Goal: Task Accomplishment & Management: Use online tool/utility

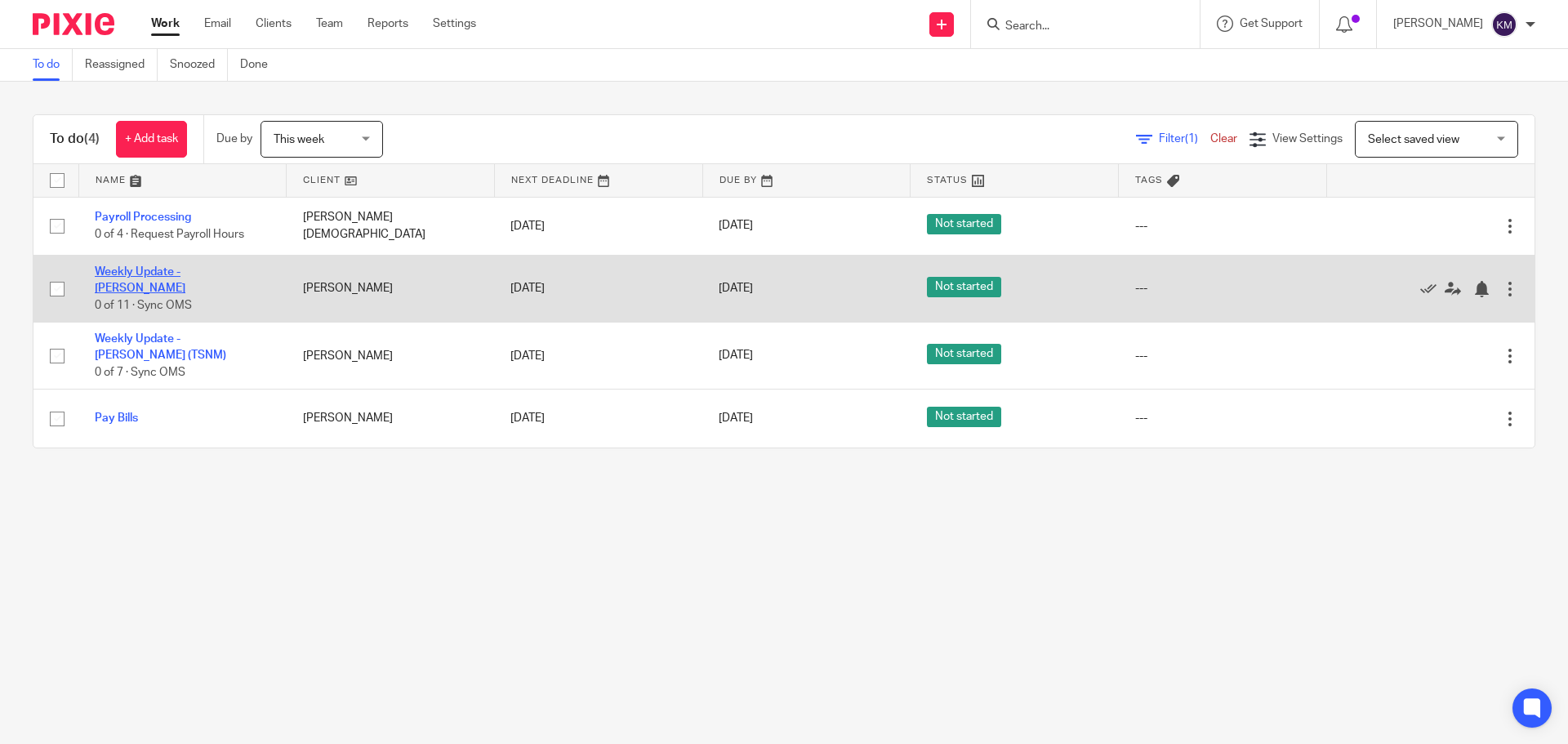
click at [185, 278] on link "Weekly Update - [PERSON_NAME]" at bounding box center [140, 279] width 91 height 28
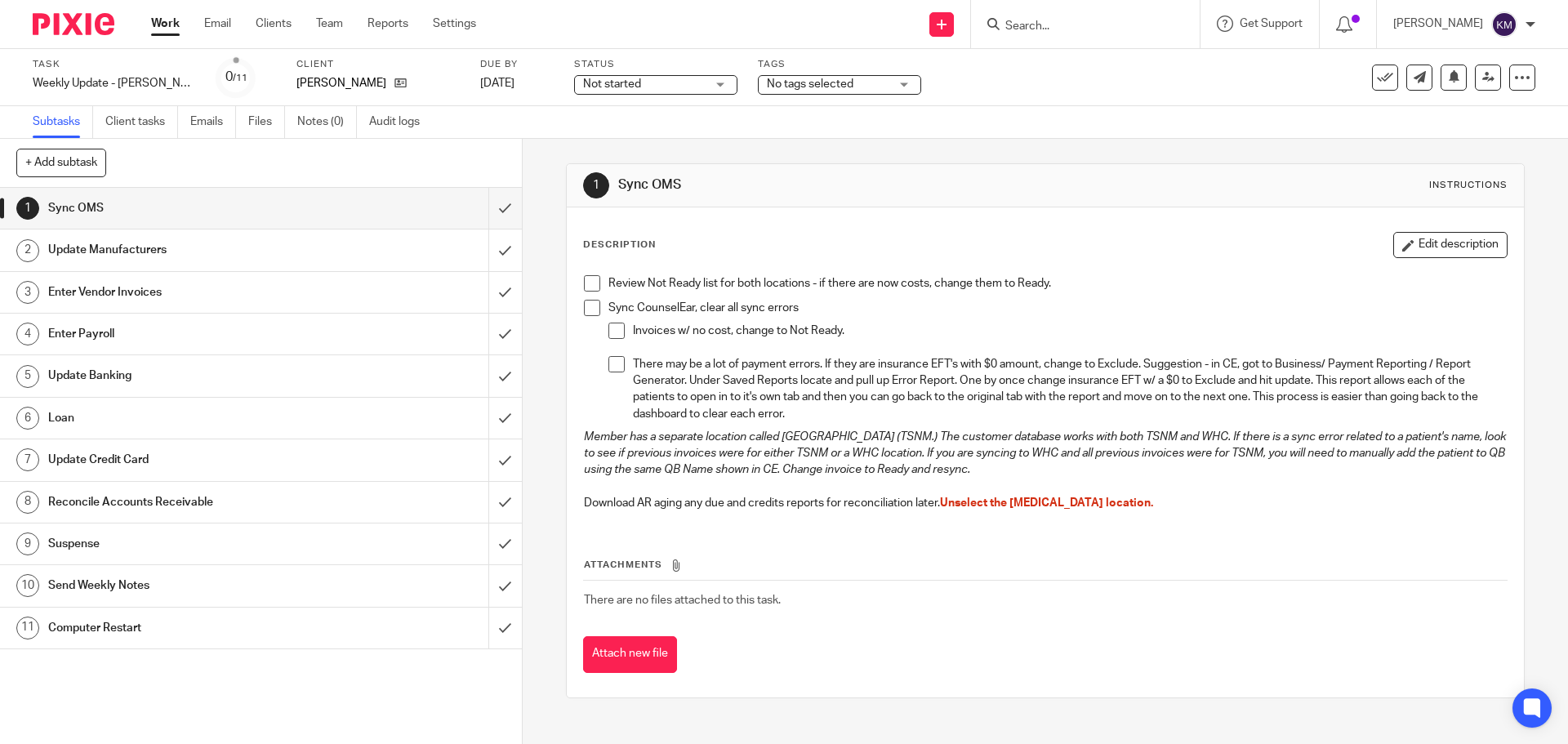
click at [584, 281] on span at bounding box center [592, 283] width 16 height 16
click at [587, 303] on span at bounding box center [592, 308] width 16 height 16
click at [602, 327] on li "Sync CounselEar, clear all sync errors Invoices w/ no cost, change to Not Ready…" at bounding box center [1045, 364] width 922 height 129
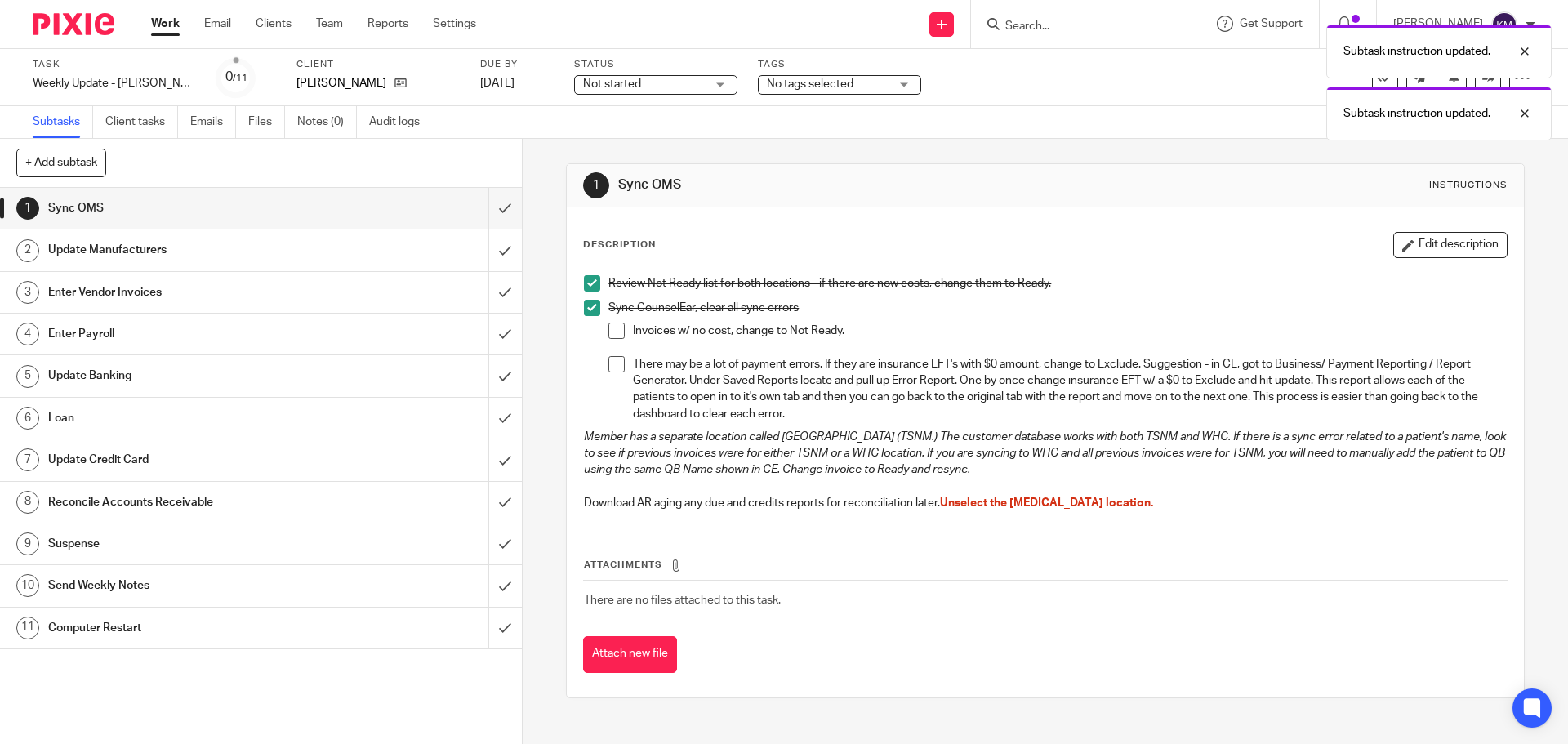
click at [611, 361] on span at bounding box center [617, 364] width 16 height 16
click at [609, 333] on span at bounding box center [617, 330] width 16 height 16
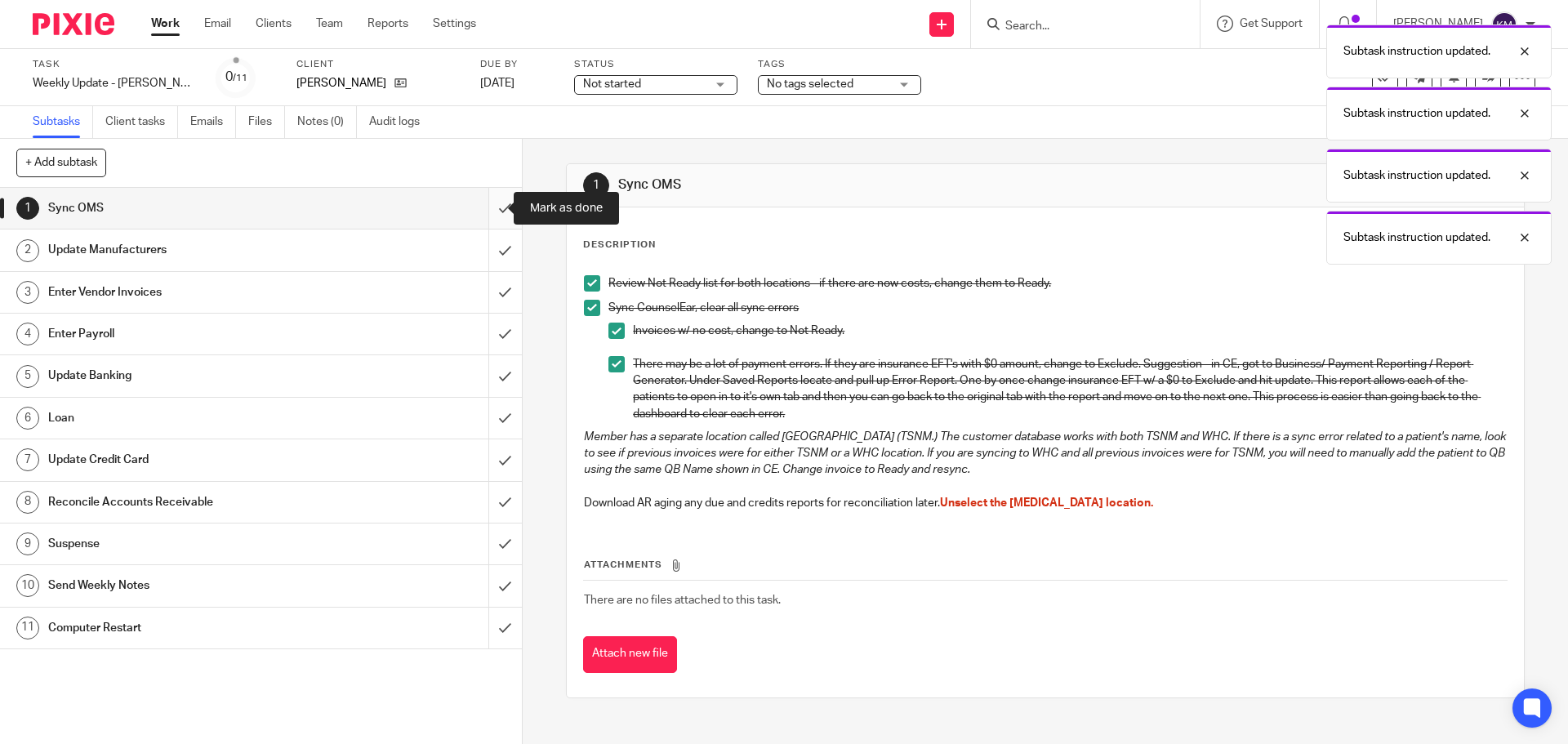
click at [487, 214] on input "submit" at bounding box center [261, 208] width 521 height 41
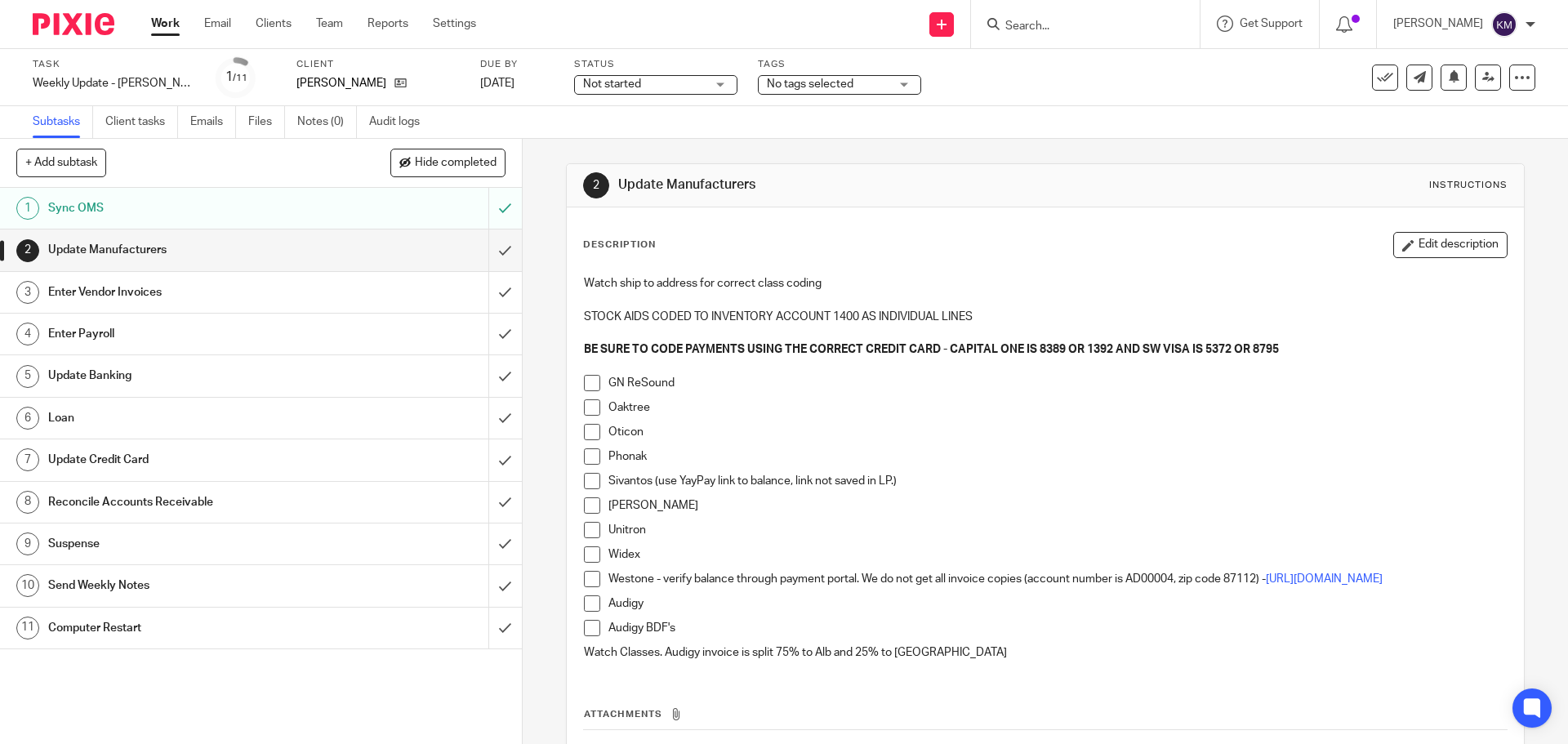
click at [577, 388] on div "Watch ship to address for correct class coding STOCK AIDS CODED TO INVENTORY AC…" at bounding box center [1045, 470] width 938 height 406
click at [584, 387] on span at bounding box center [592, 383] width 16 height 16
click at [584, 404] on span at bounding box center [592, 408] width 16 height 16
click at [584, 431] on span at bounding box center [592, 432] width 16 height 16
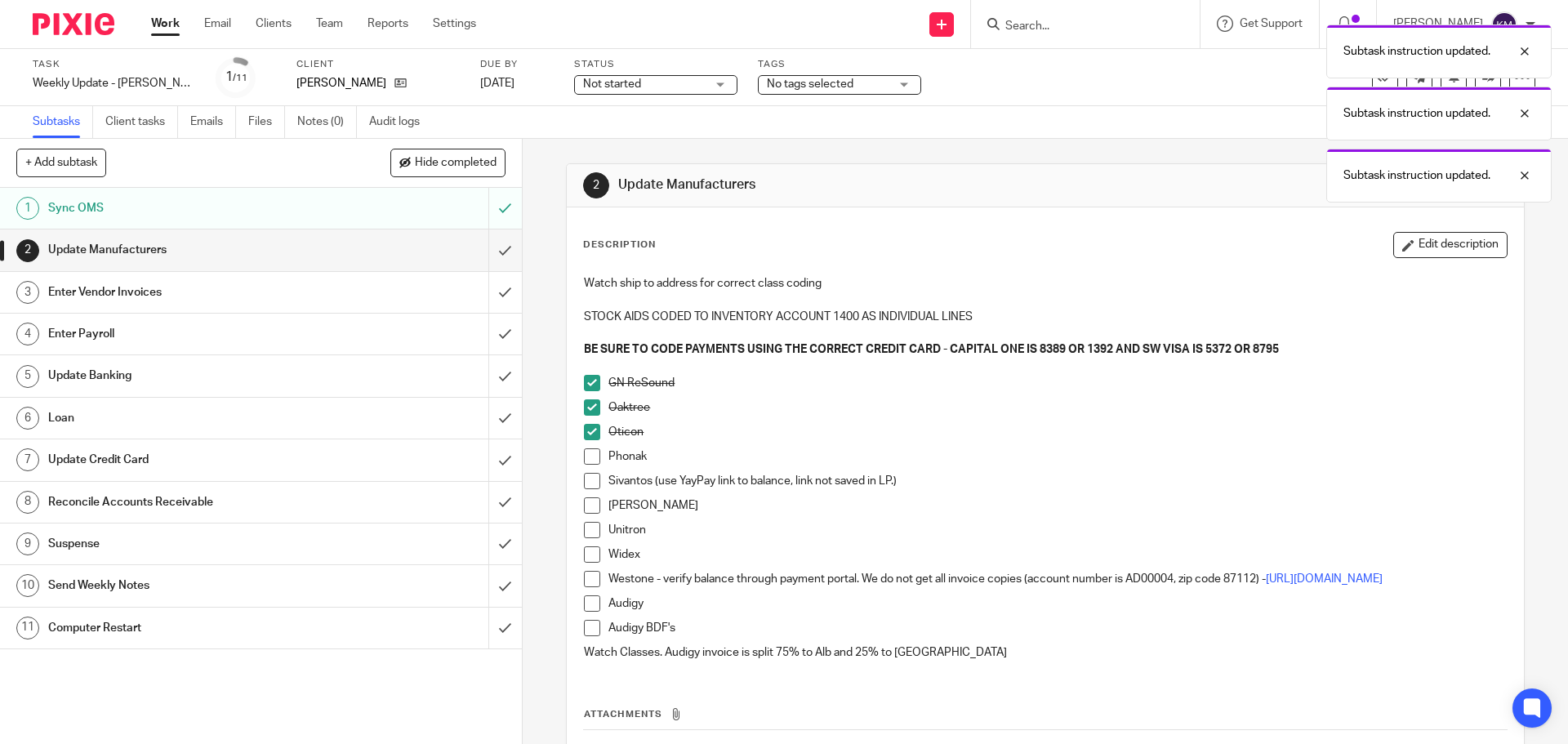
click at [584, 453] on span at bounding box center [592, 457] width 16 height 16
click at [586, 481] on span at bounding box center [592, 481] width 16 height 16
click at [586, 508] on span at bounding box center [592, 505] width 16 height 16
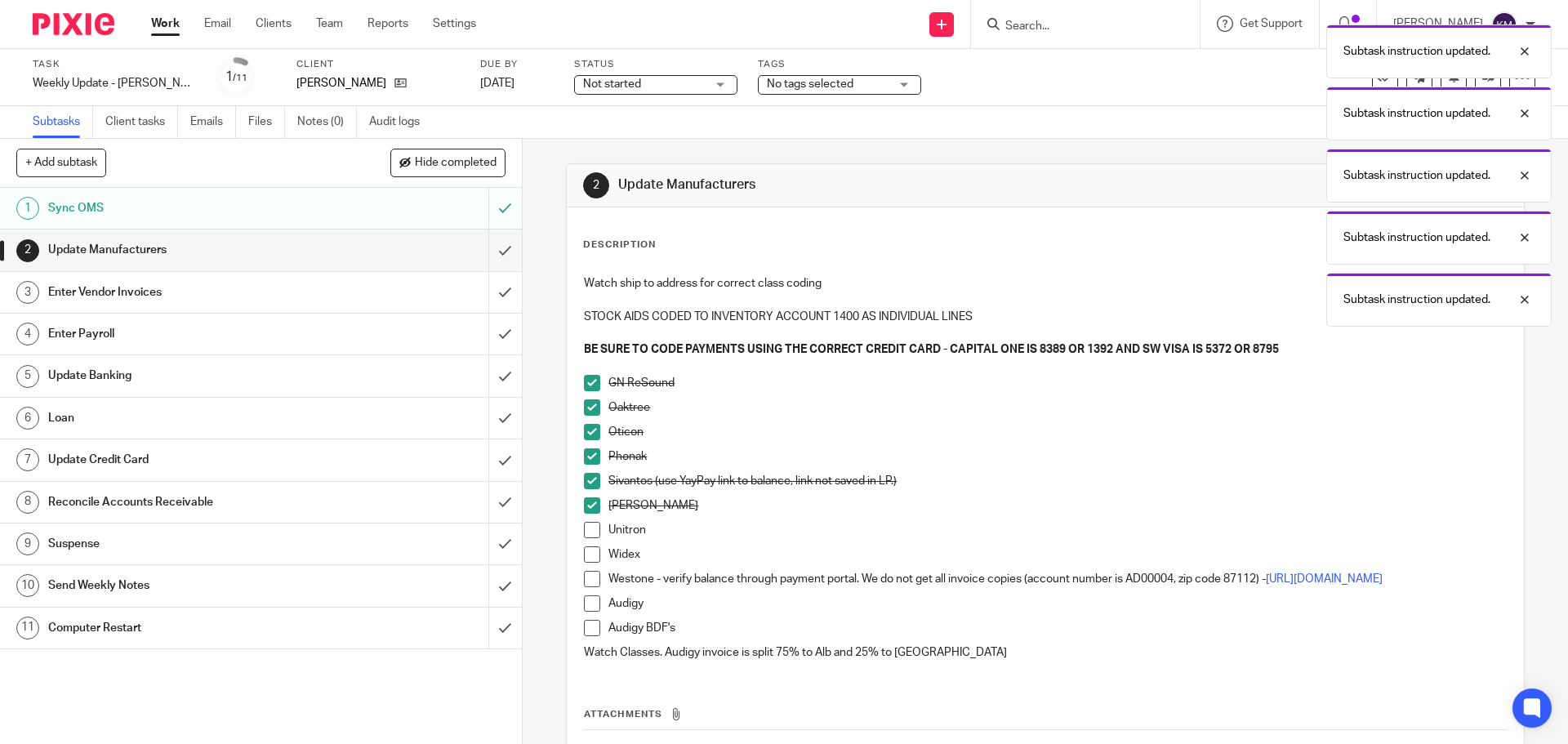
click at [585, 527] on span at bounding box center [592, 530] width 16 height 16
click at [585, 551] on span at bounding box center [592, 554] width 16 height 16
click at [588, 582] on span at bounding box center [592, 578] width 16 height 16
drag, startPoint x: 589, startPoint y: 615, endPoint x: 589, endPoint y: 630, distance: 15.0
click at [589, 611] on span at bounding box center [592, 603] width 16 height 16
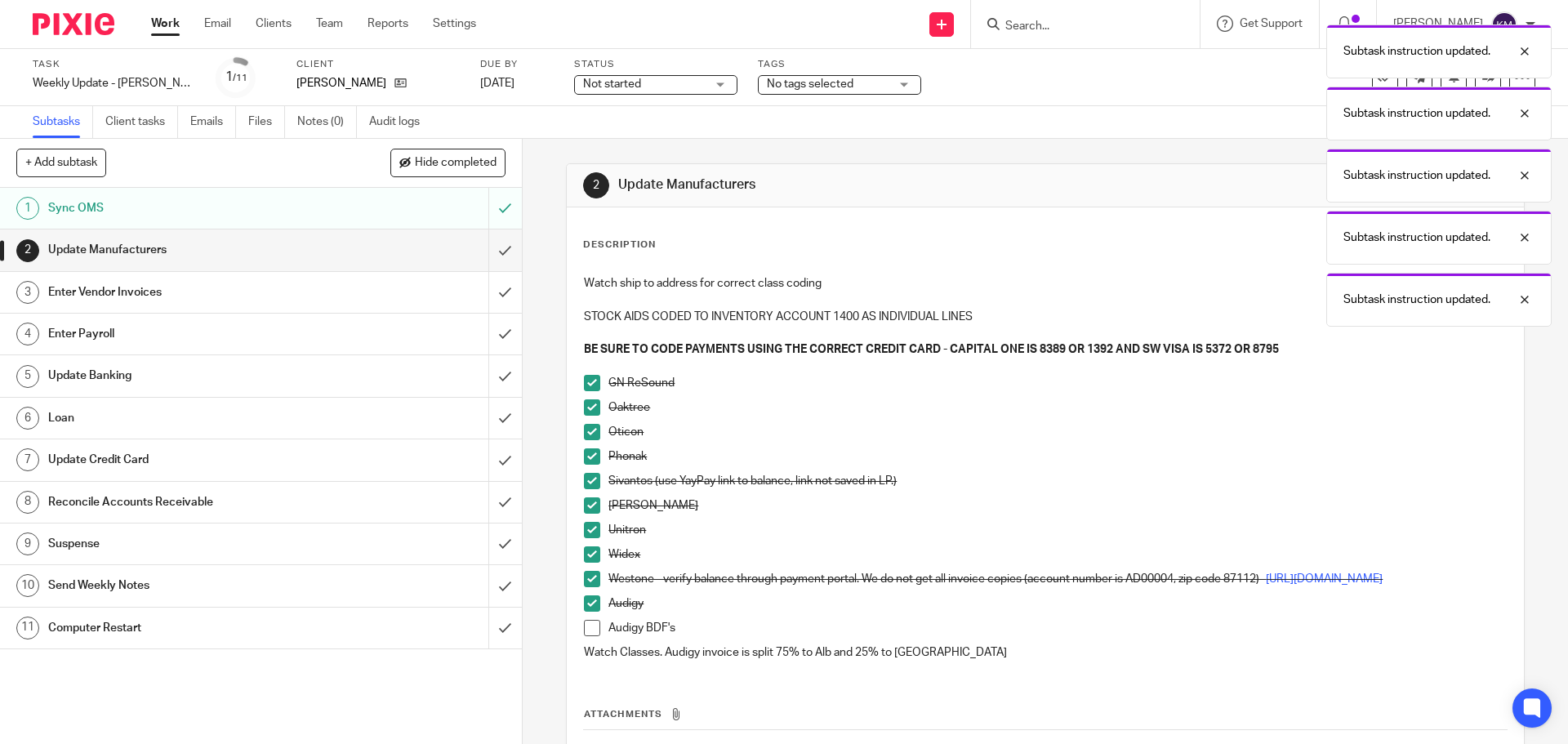
click at [589, 631] on span at bounding box center [592, 628] width 16 height 16
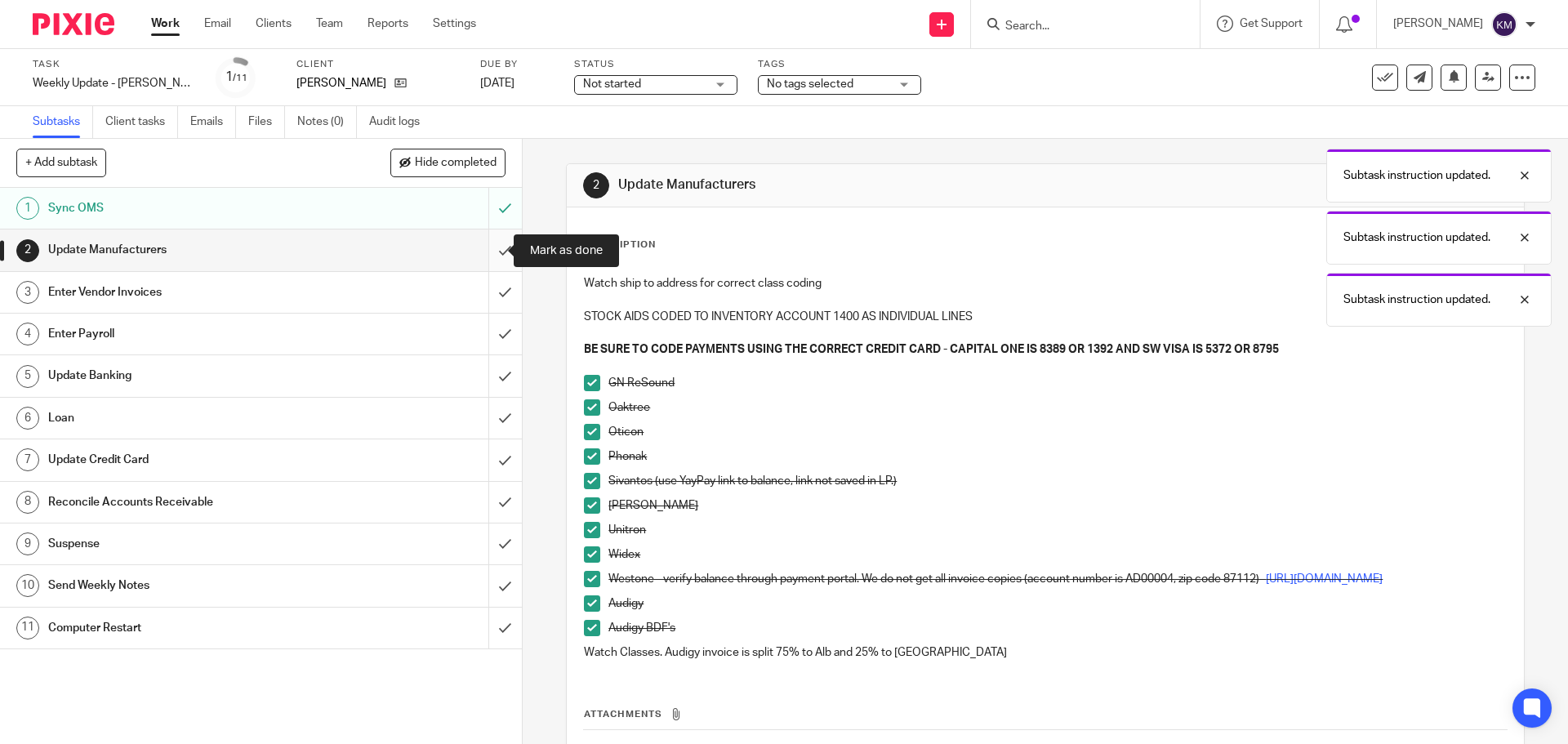
click at [486, 246] on input "submit" at bounding box center [261, 250] width 521 height 41
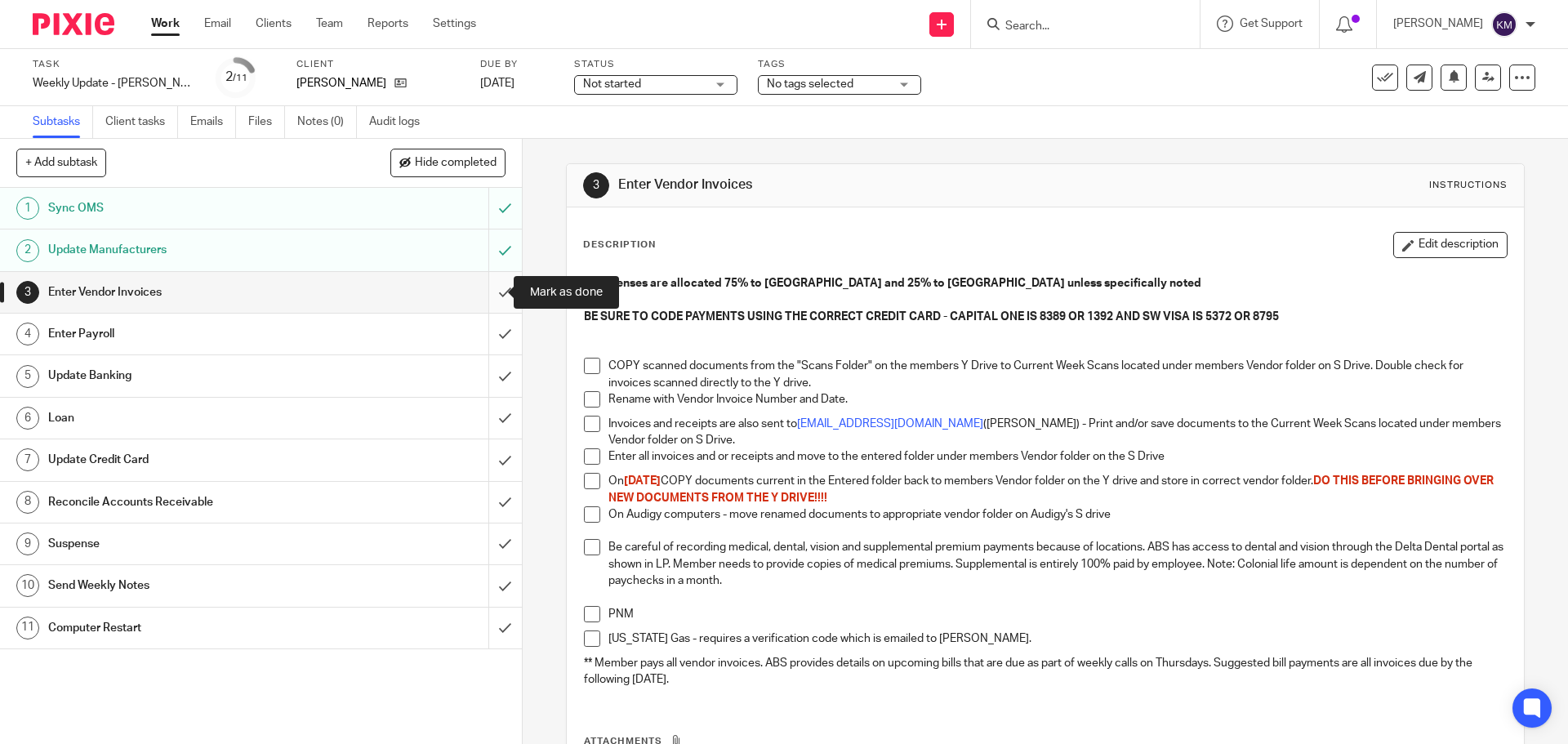
click at [491, 283] on input "submit" at bounding box center [261, 293] width 521 height 41
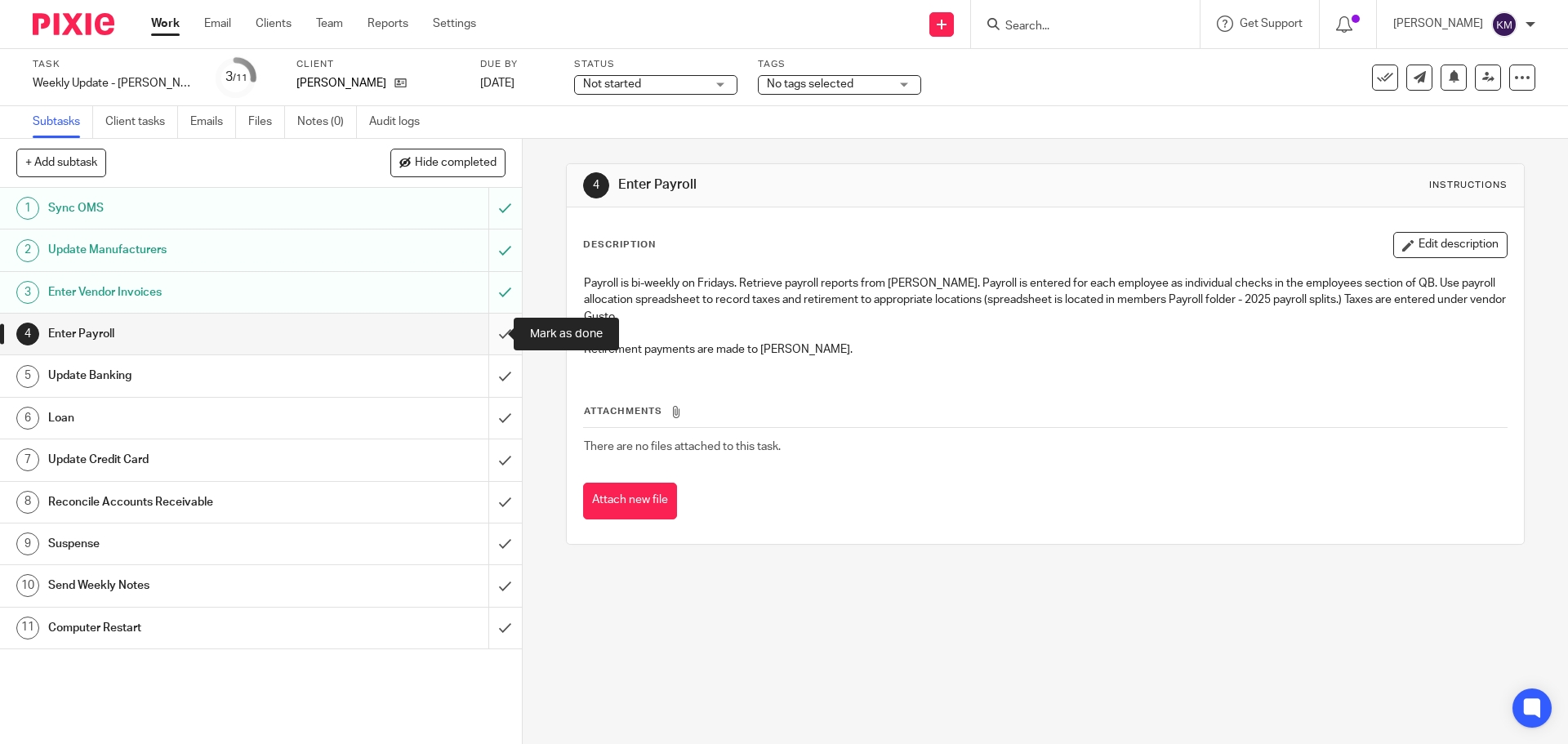
click at [489, 334] on input "submit" at bounding box center [261, 334] width 521 height 41
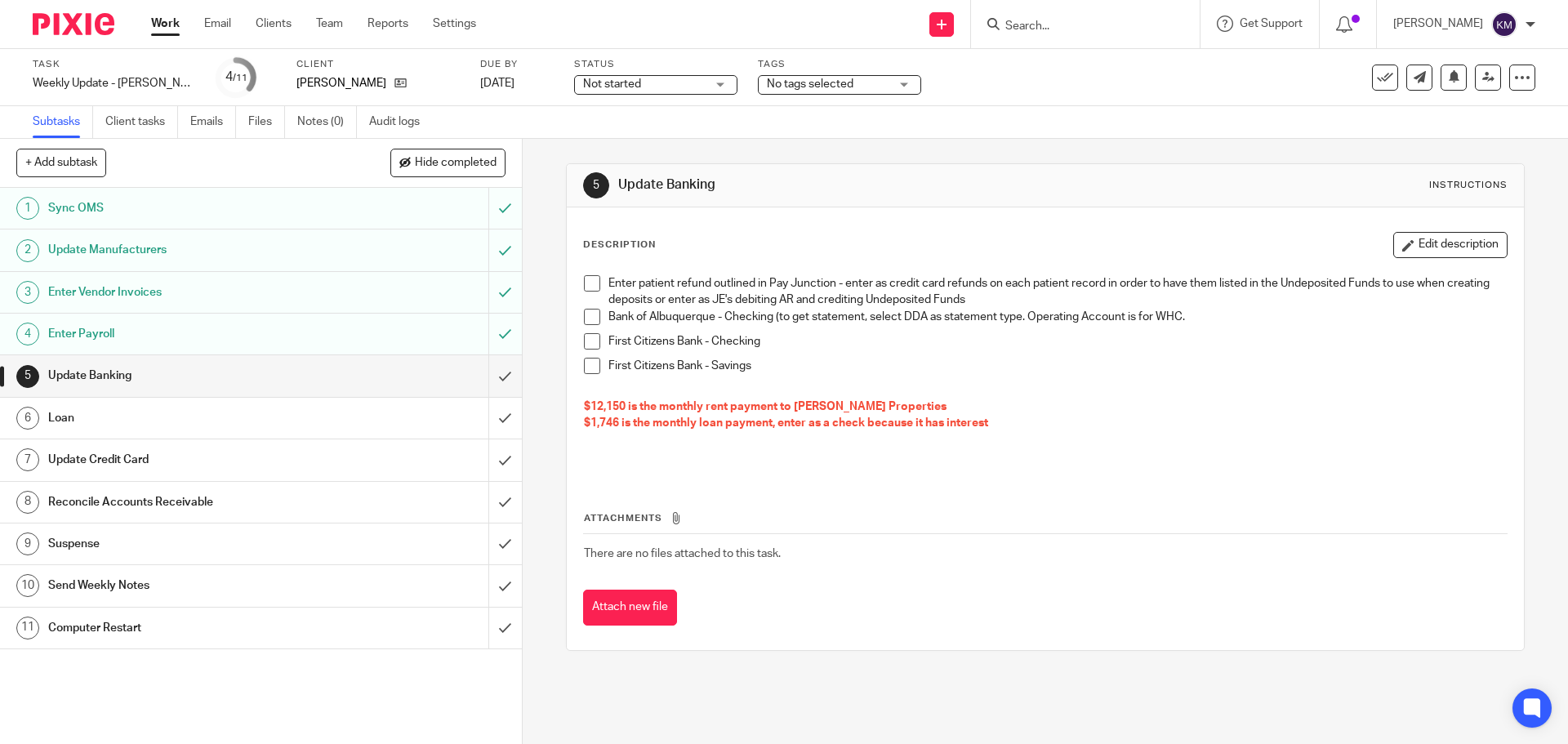
click at [590, 283] on span at bounding box center [592, 283] width 16 height 16
click at [587, 310] on span at bounding box center [592, 317] width 16 height 16
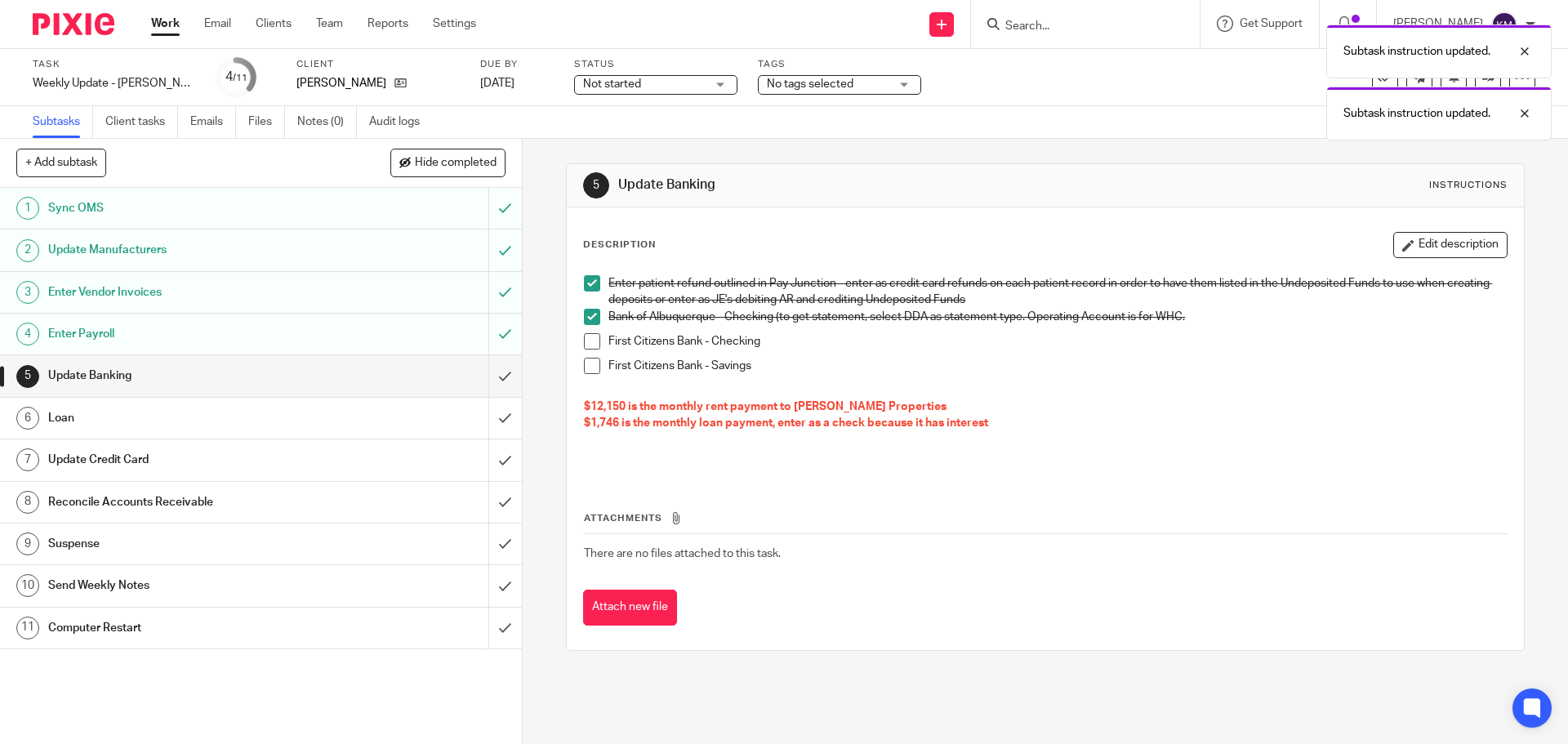
click at [589, 344] on span at bounding box center [592, 341] width 16 height 16
click at [586, 369] on span at bounding box center [592, 366] width 16 height 16
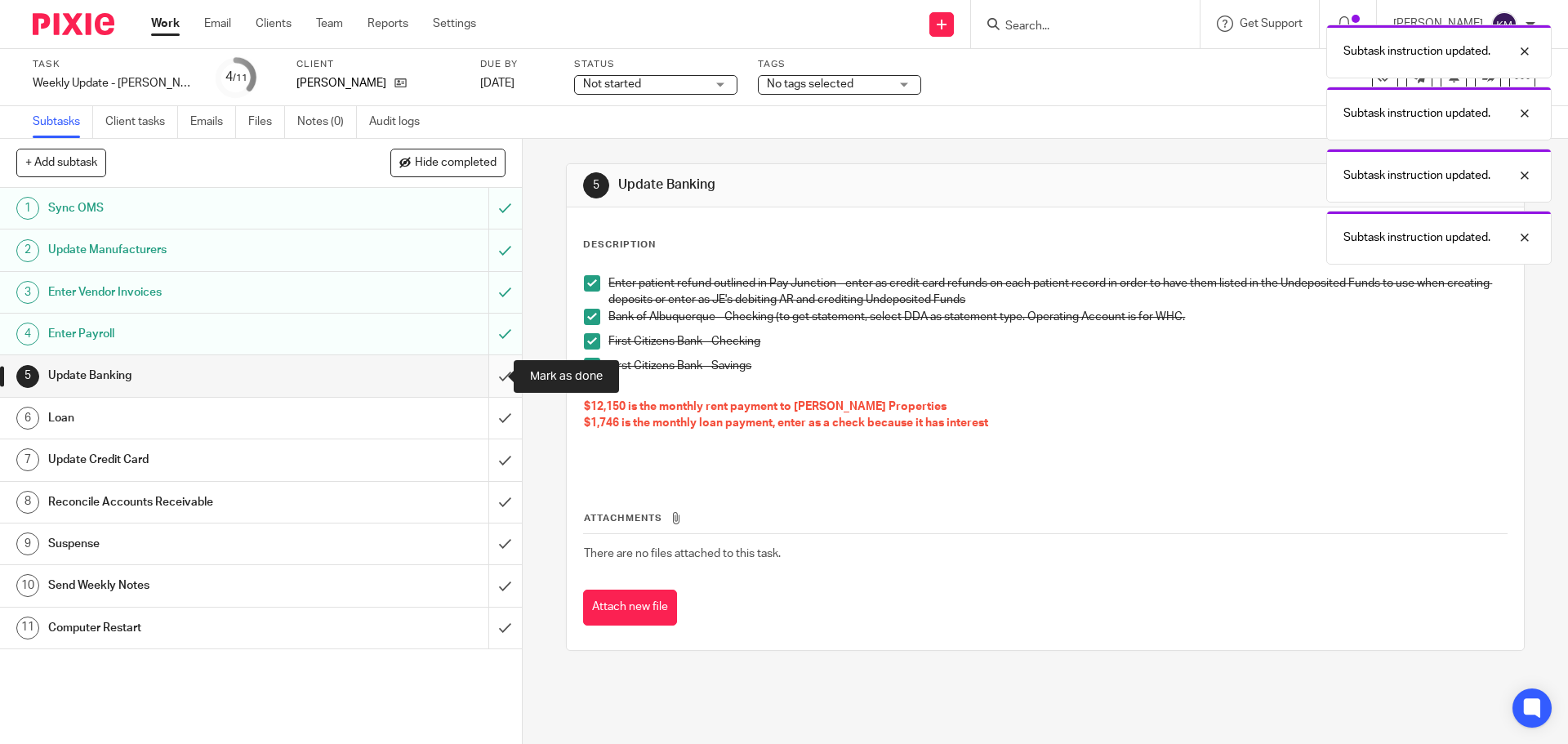
click at [487, 375] on input "submit" at bounding box center [261, 376] width 521 height 41
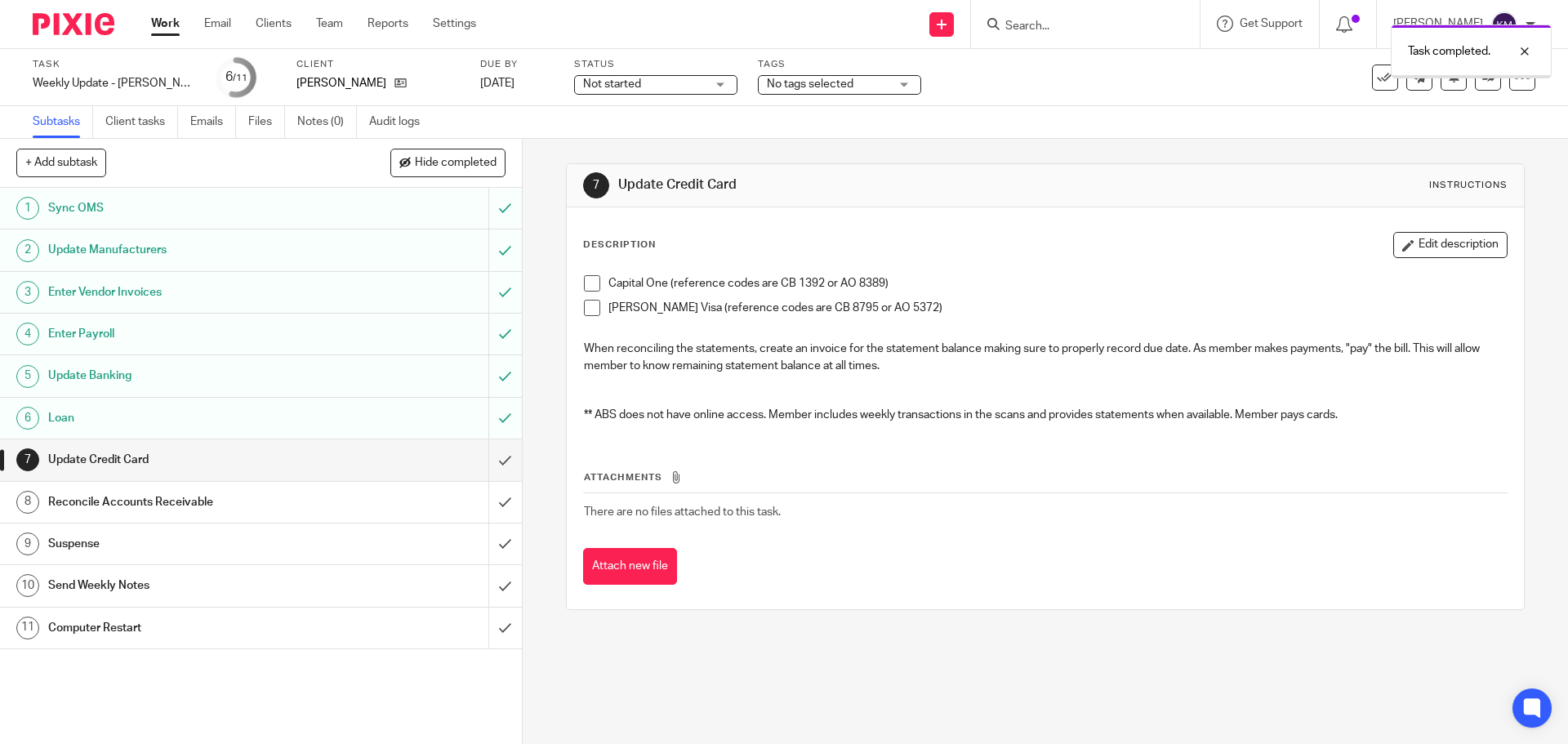
click at [491, 460] on input "submit" at bounding box center [261, 460] width 521 height 41
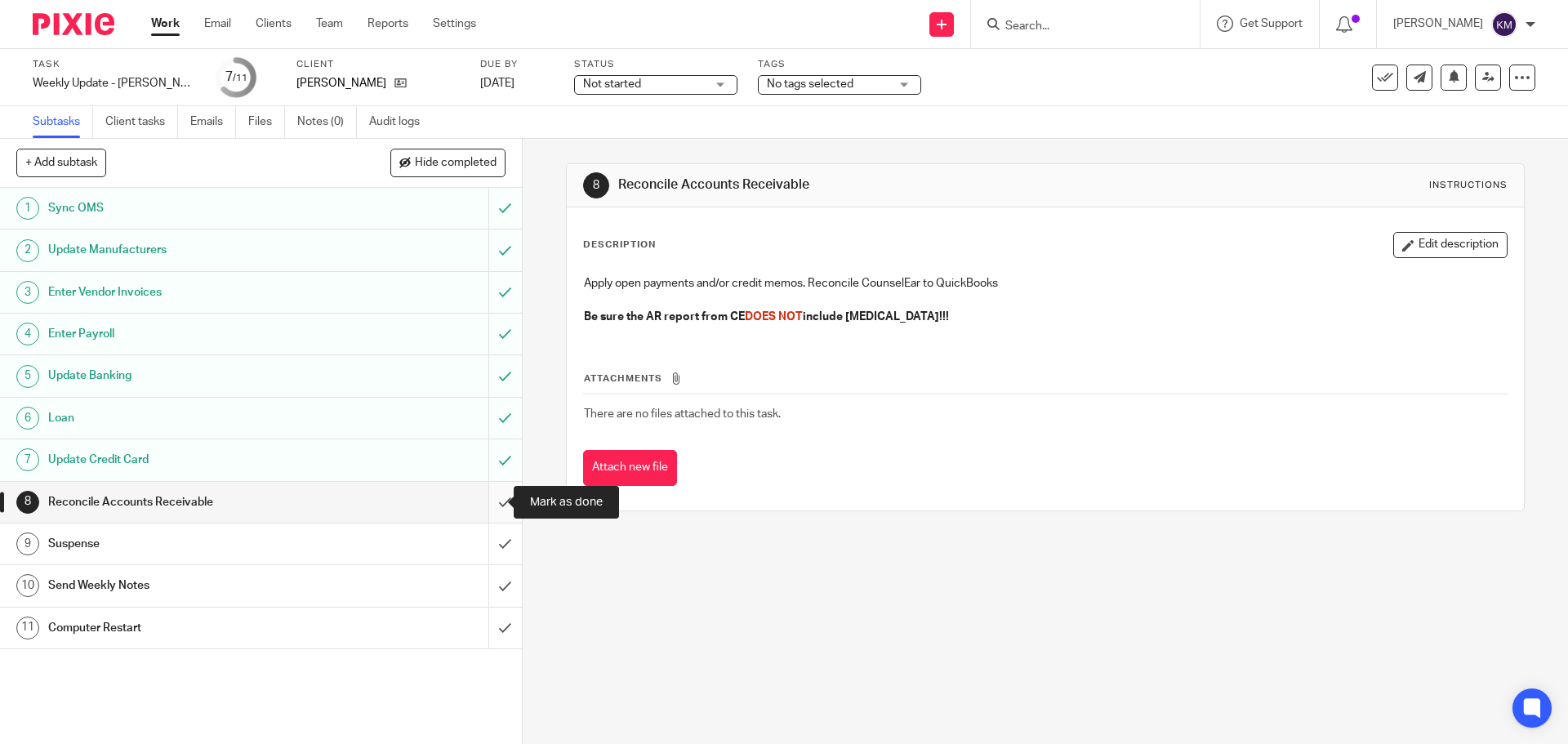
click at [487, 502] on input "submit" at bounding box center [261, 502] width 521 height 41
